Goal: Find contact information: Find contact information

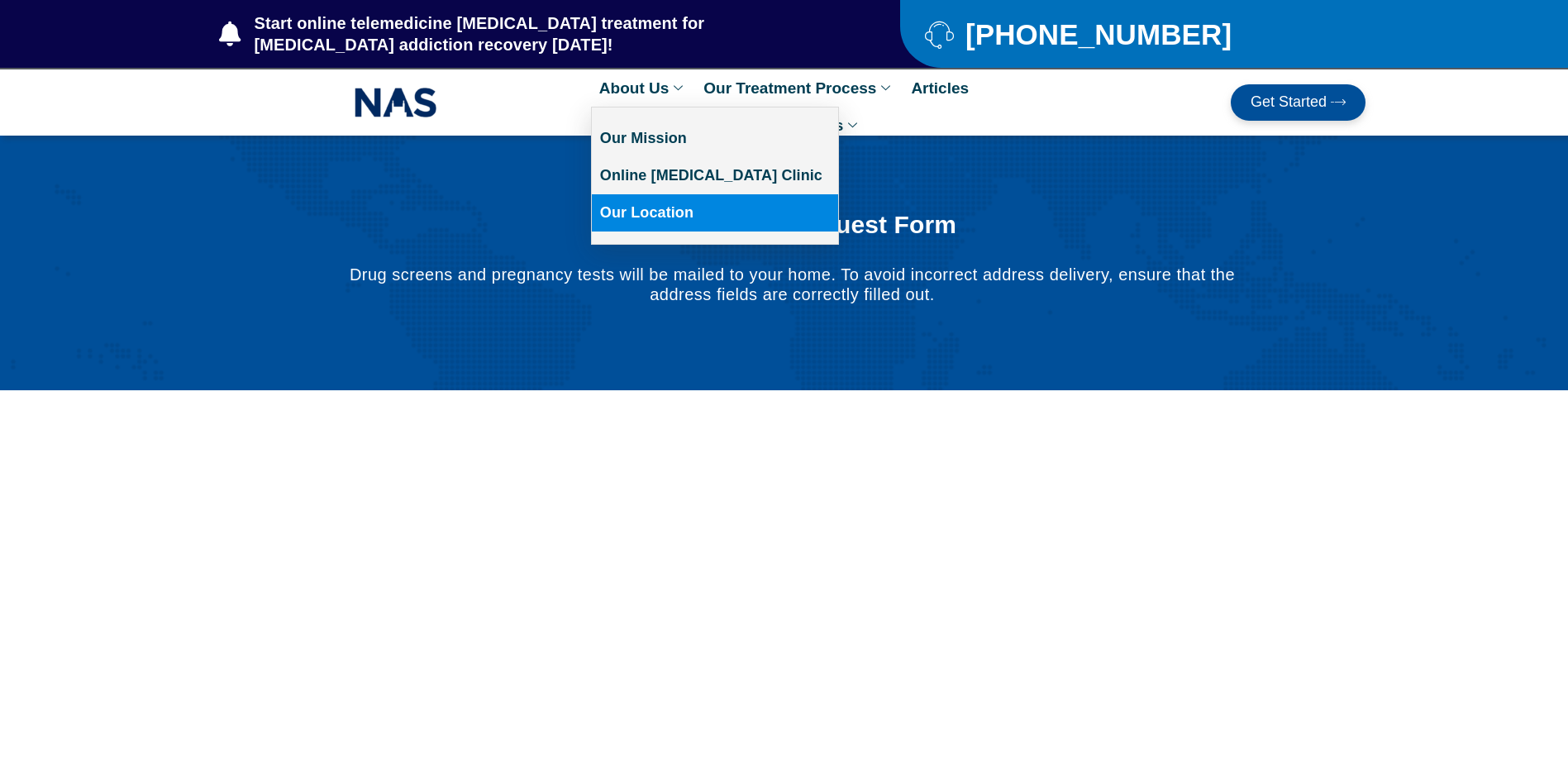
click at [643, 209] on link "Our Location" at bounding box center [715, 213] width 246 height 37
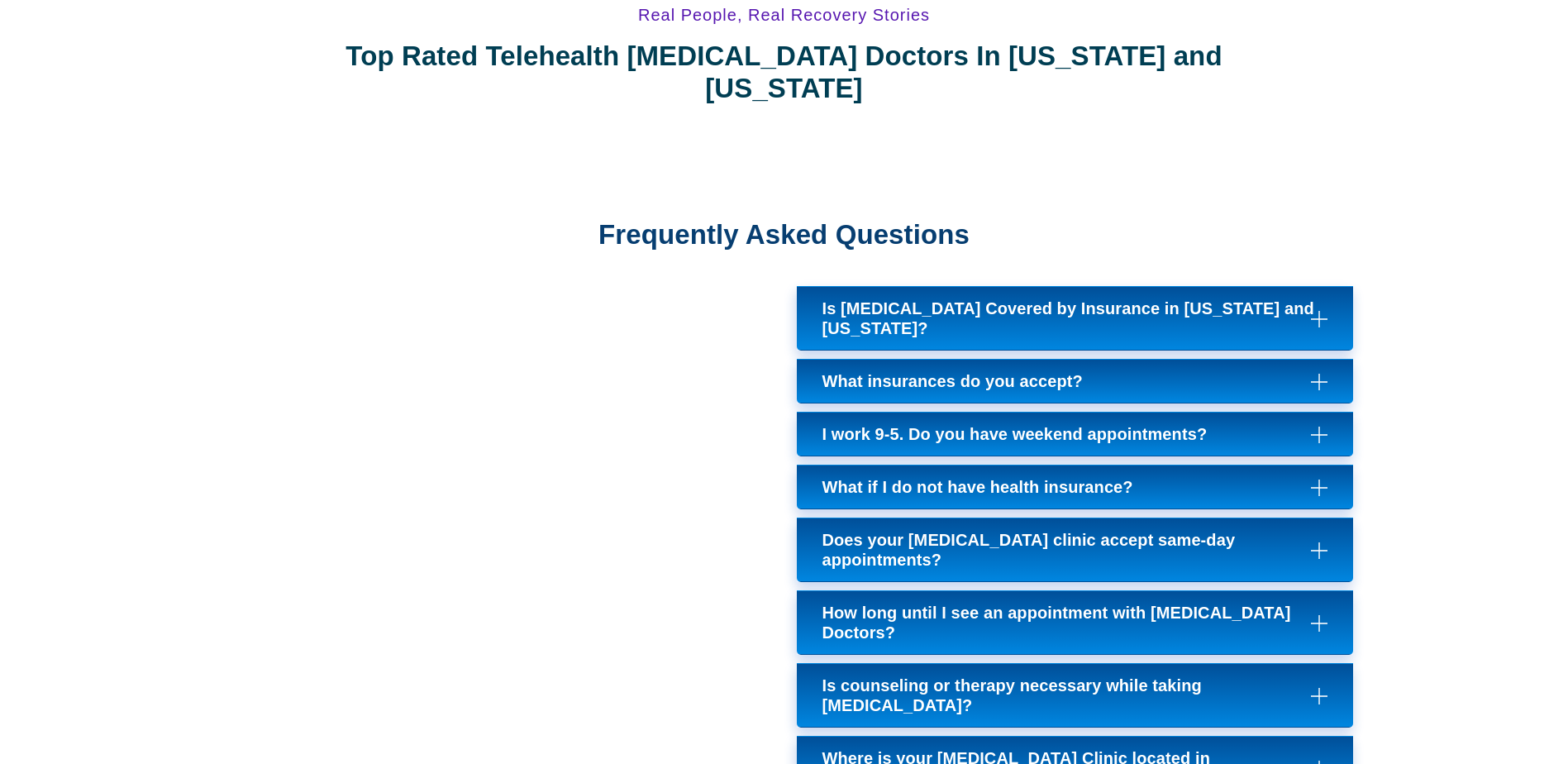
scroll to position [6449, 0]
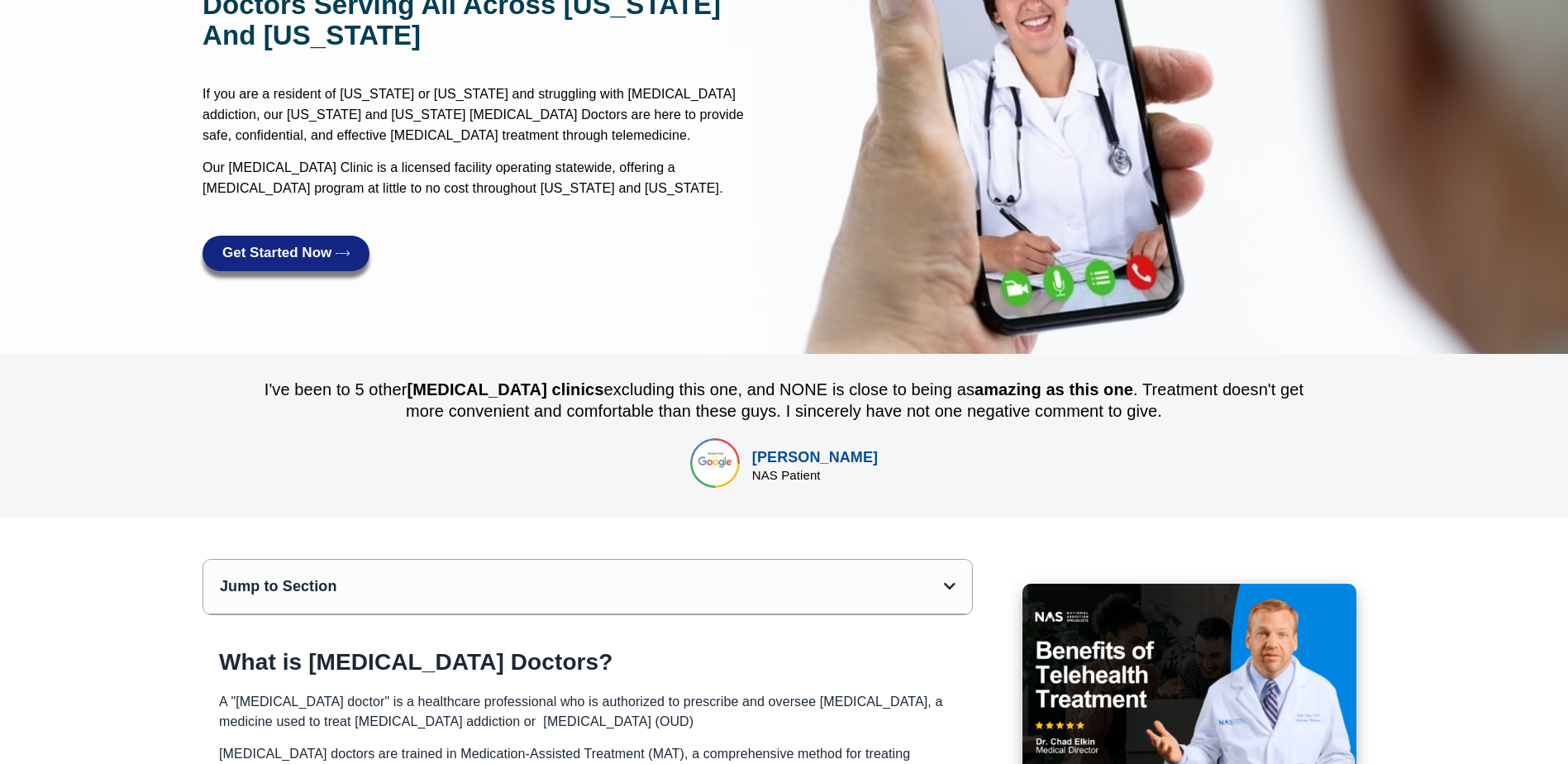
scroll to position [0, 0]
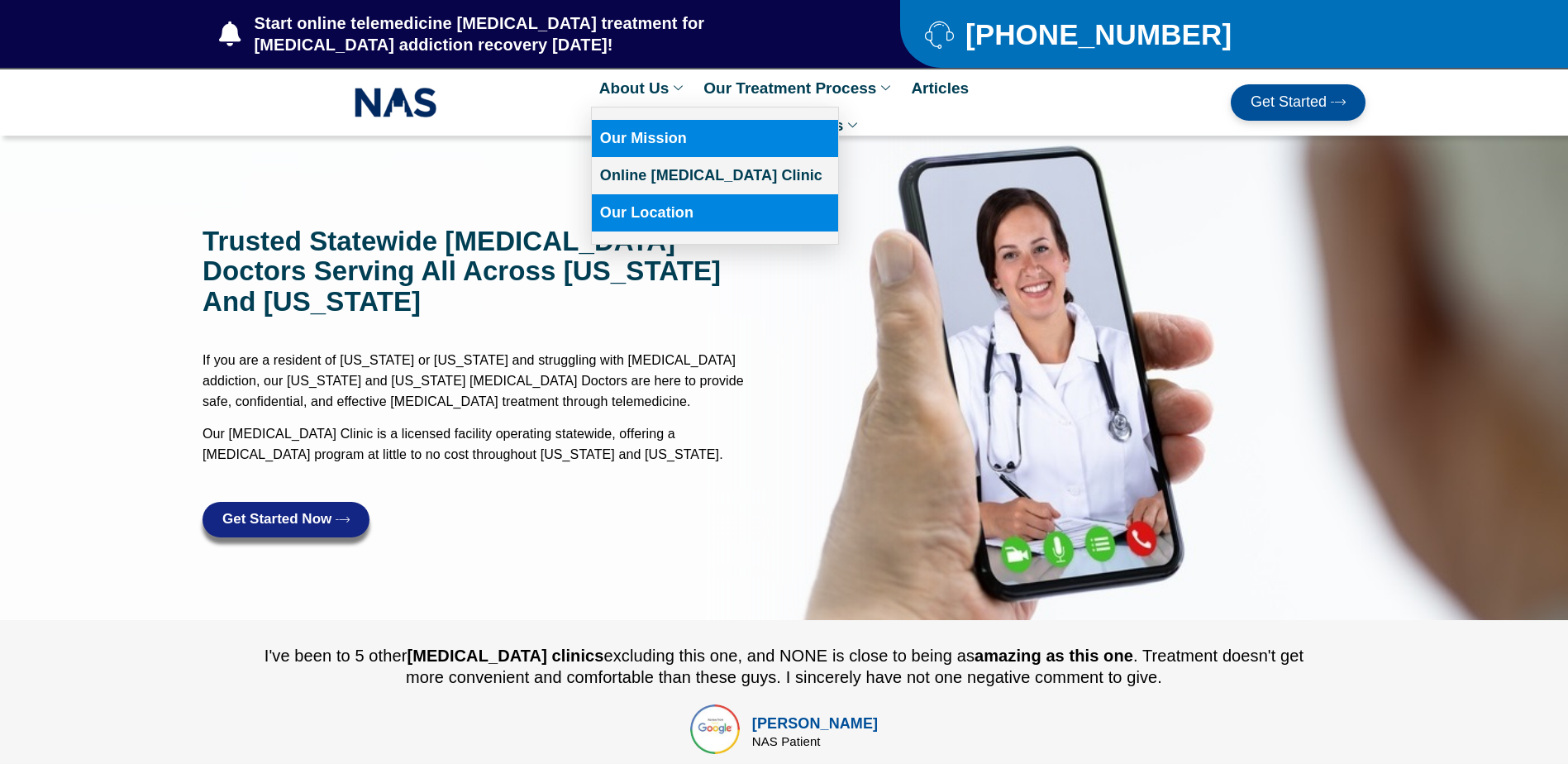
click at [638, 138] on link "Our Mission" at bounding box center [715, 138] width 246 height 37
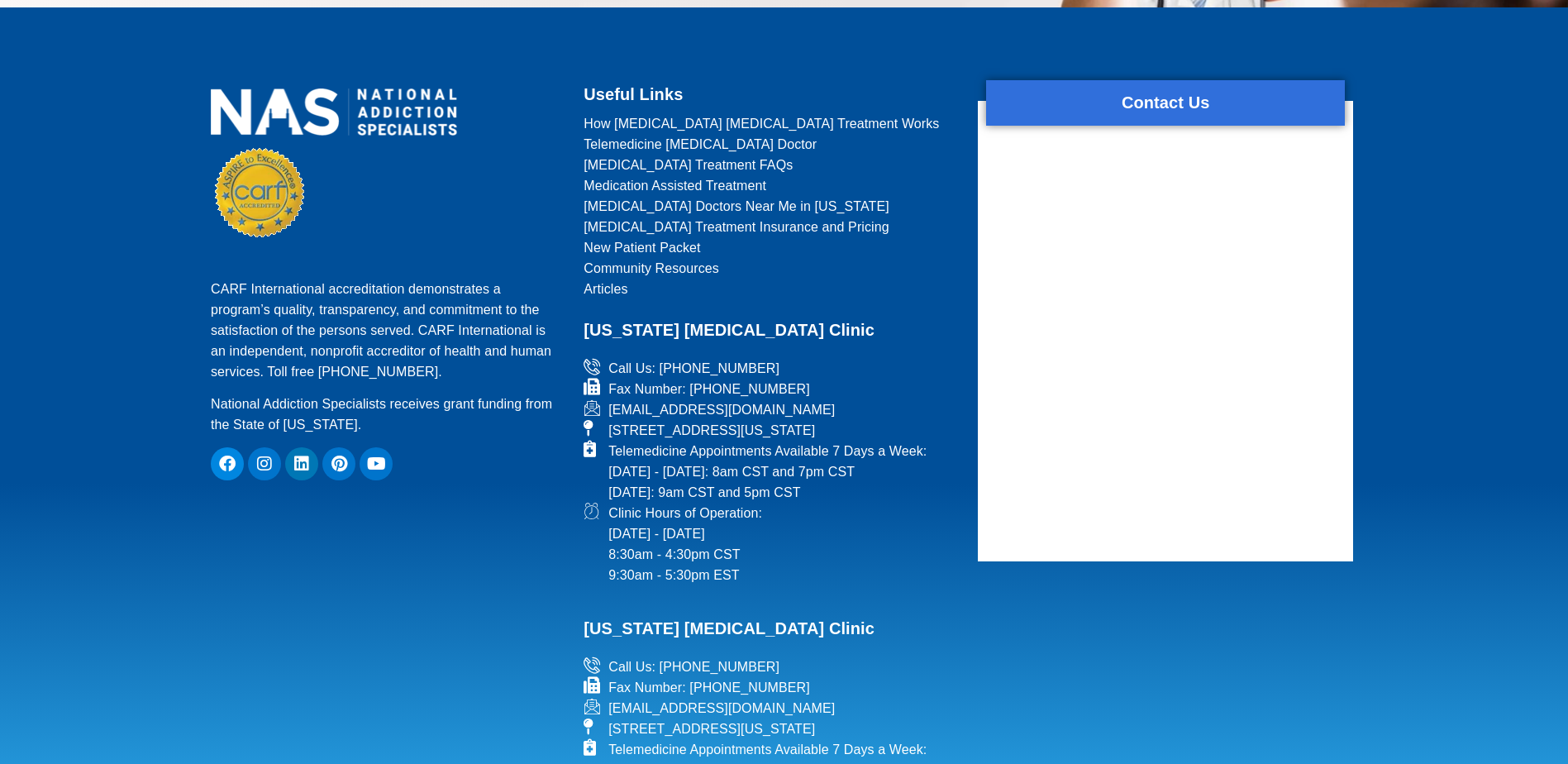
scroll to position [2472, 0]
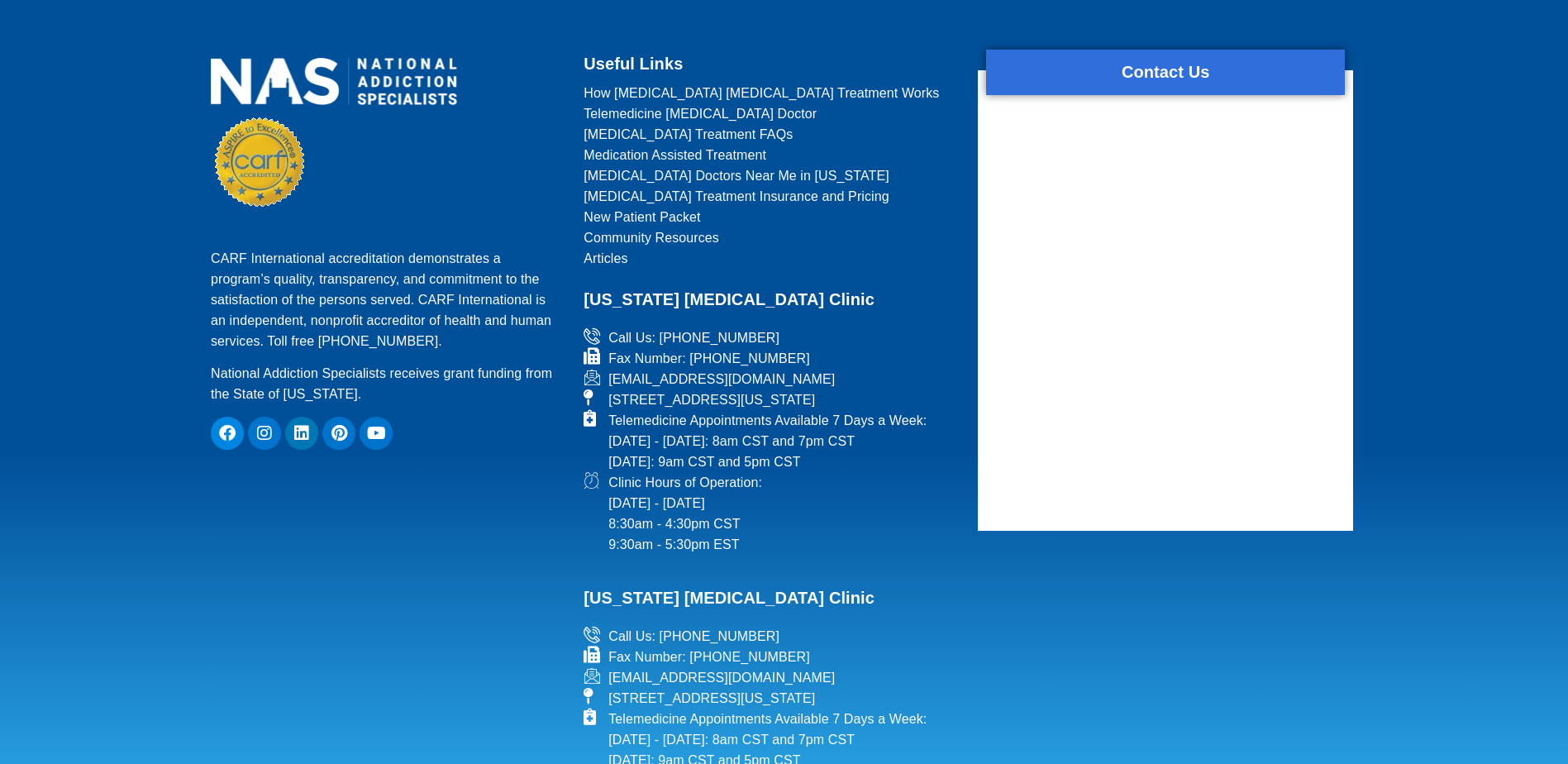
drag, startPoint x: 914, startPoint y: 375, endPoint x: 617, endPoint y: 378, distance: 297.0
click at [617, 389] on li "[STREET_ADDRESS][US_STATE]" at bounding box center [770, 400] width 374 height 21
drag, startPoint x: 617, startPoint y: 378, endPoint x: 660, endPoint y: 376, distance: 43.0
copy span "511 Virginia Way, Suite 300 Brentwood, TN 37027"
